Goal: Task Accomplishment & Management: Use online tool/utility

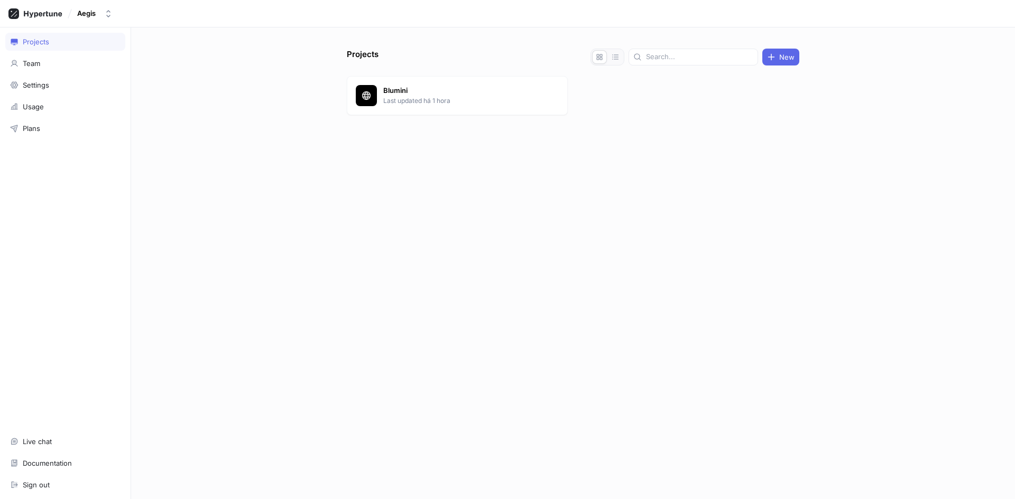
click at [434, 118] on div "[PERSON_NAME] Last updated há 1 hora" at bounding box center [573, 97] width 452 height 43
click at [433, 104] on p "Last updated há 1 hora" at bounding box center [459, 101] width 153 height 10
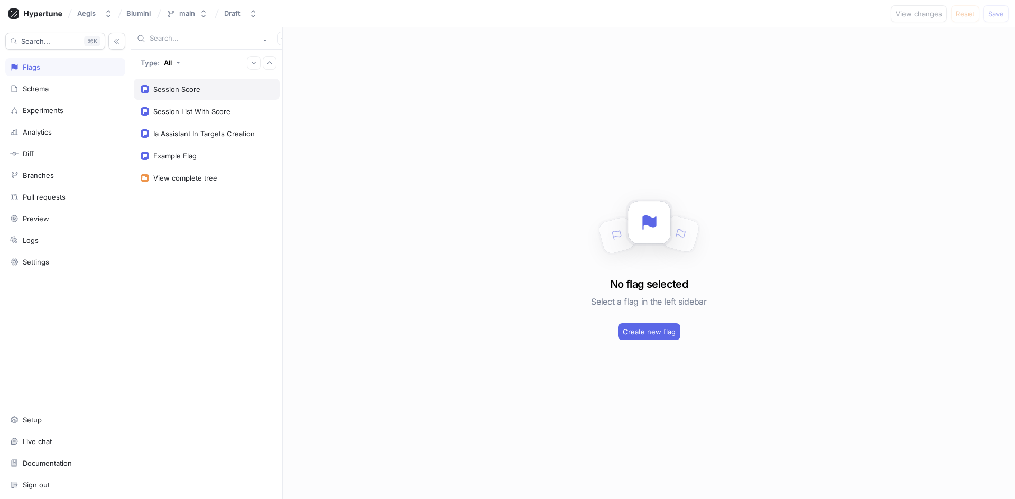
click at [181, 90] on div "Session Score" at bounding box center [176, 89] width 47 height 8
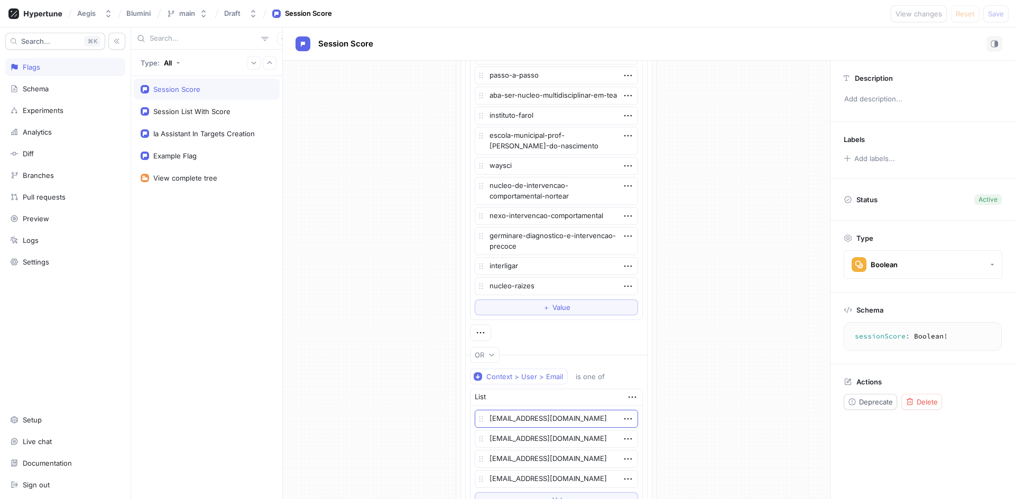
scroll to position [528, 0]
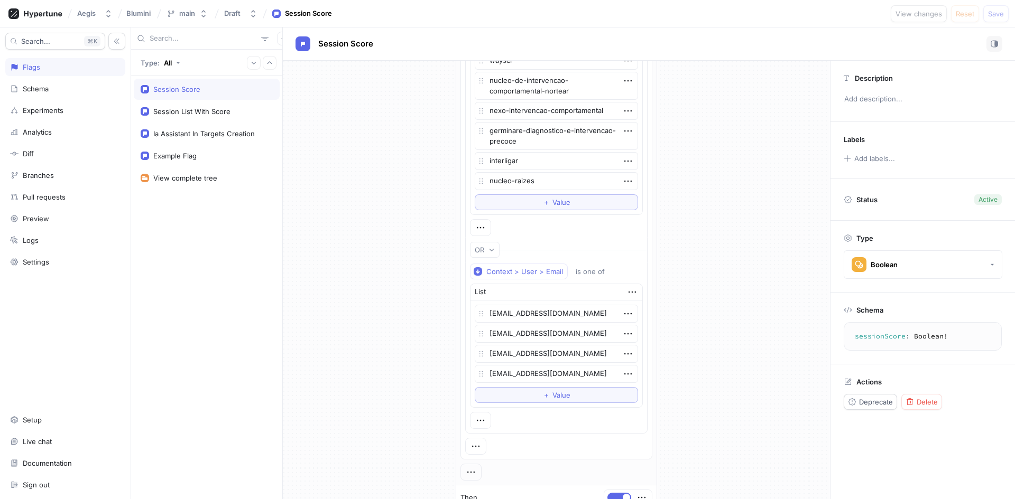
click at [559, 213] on div "grupo-abacadabra passo-a-passo aba-ser-nucleo-multidisciplinar-em-tea instituto…" at bounding box center [556, 75] width 172 height 277
click at [559, 209] on button "＋ Value" at bounding box center [556, 202] width 163 height 16
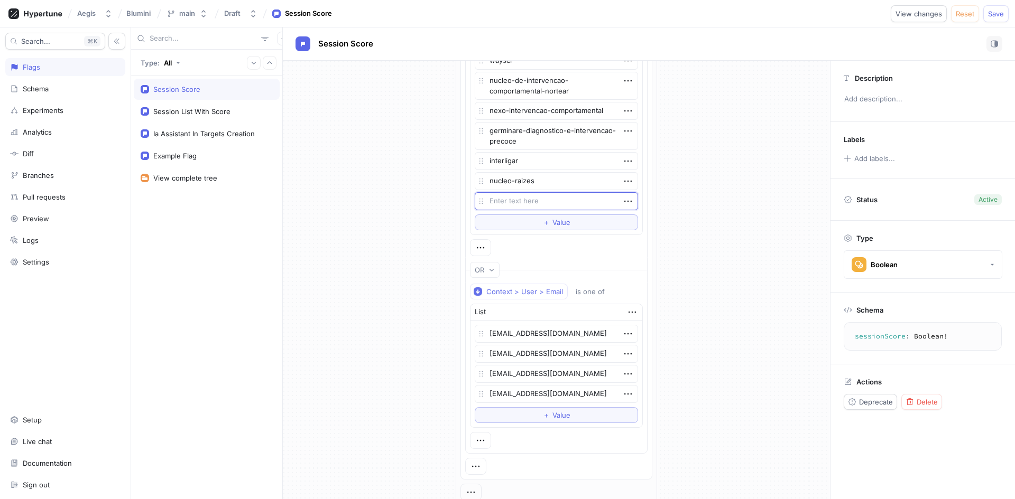
type textarea "x"
type textarea "nest-intervencao-comportamental"
click at [720, 204] on div "If Context > Environment is one of List Preview Dev Prod Dev Preview To pick up…" at bounding box center [556, 79] width 547 height 1095
click at [989, 16] on span "Save" at bounding box center [996, 14] width 16 height 6
type textarea "x"
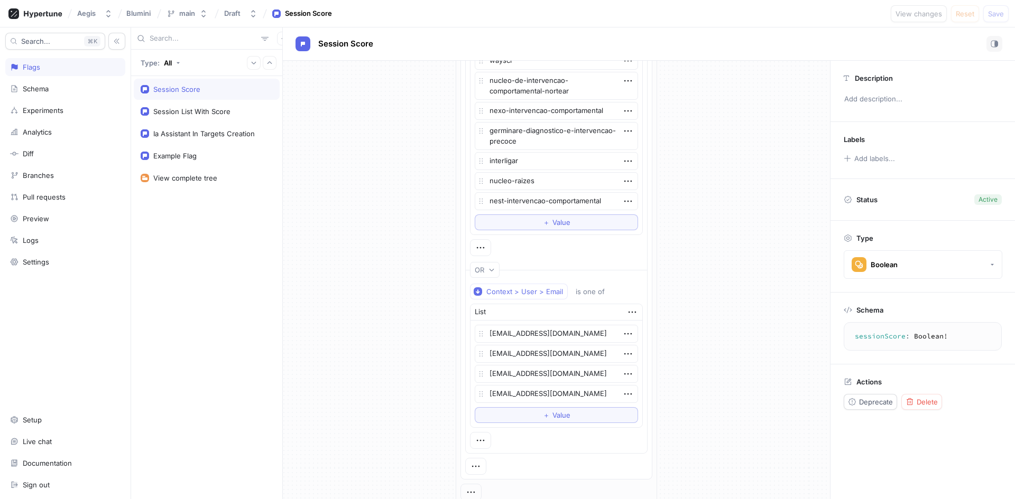
click at [700, 259] on div "If Context > Environment is one of List Preview Dev Prod Dev Preview To pick up…" at bounding box center [556, 79] width 547 height 1095
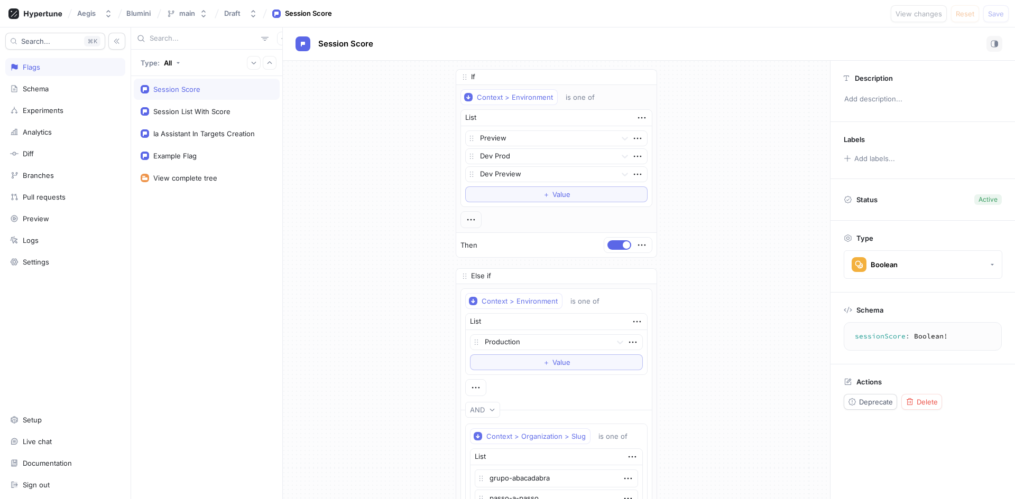
scroll to position [53, 0]
